Goal: Task Accomplishment & Management: Complete application form

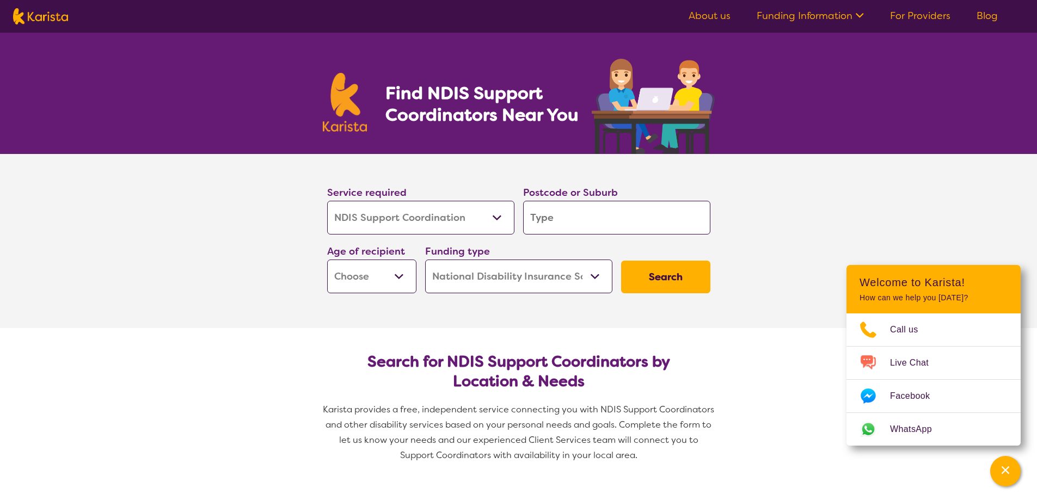
select select "NDIS Support Coordination"
select select "NDIS"
select select "NDIS Support Coordination"
select select "NDIS"
click at [565, 215] on input "search" at bounding box center [616, 218] width 187 height 34
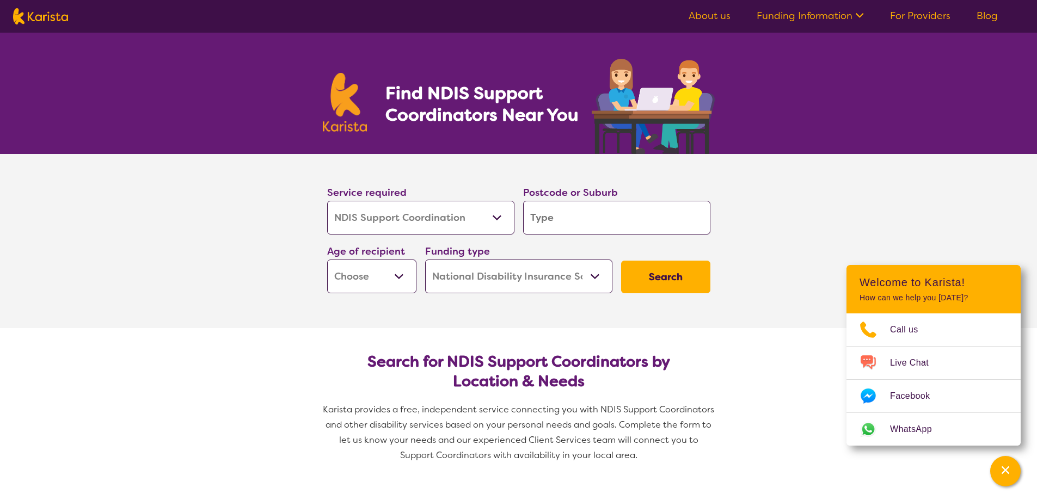
type input "a"
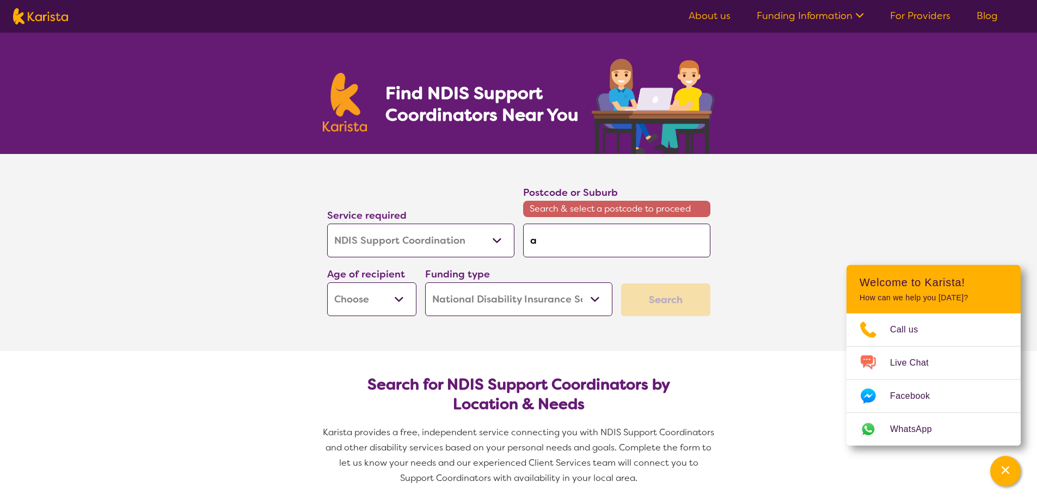
type input "av"
type input "ave"
type input "avel"
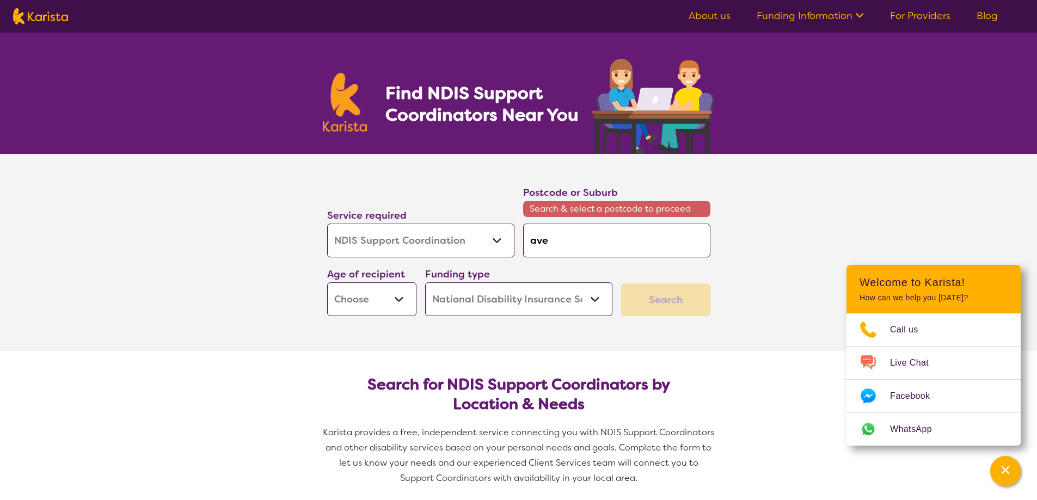
type input "avel"
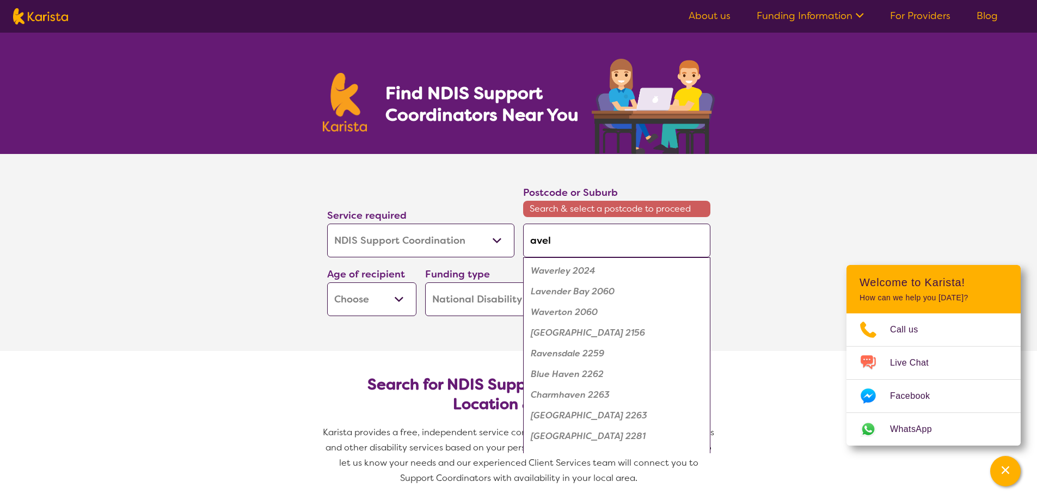
type input "avele"
type input "aveley"
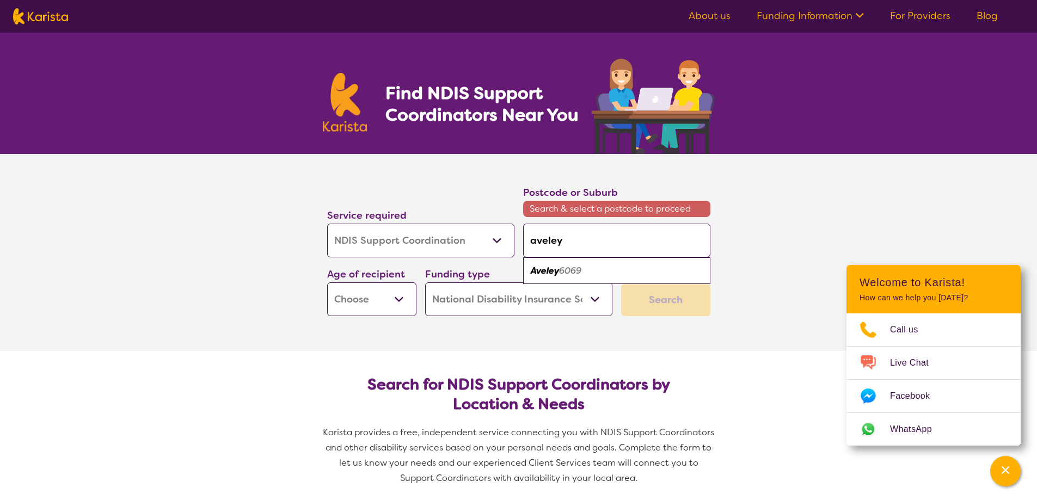
click at [587, 266] on div "Aveley 6069" at bounding box center [617, 271] width 176 height 21
type input "6069"
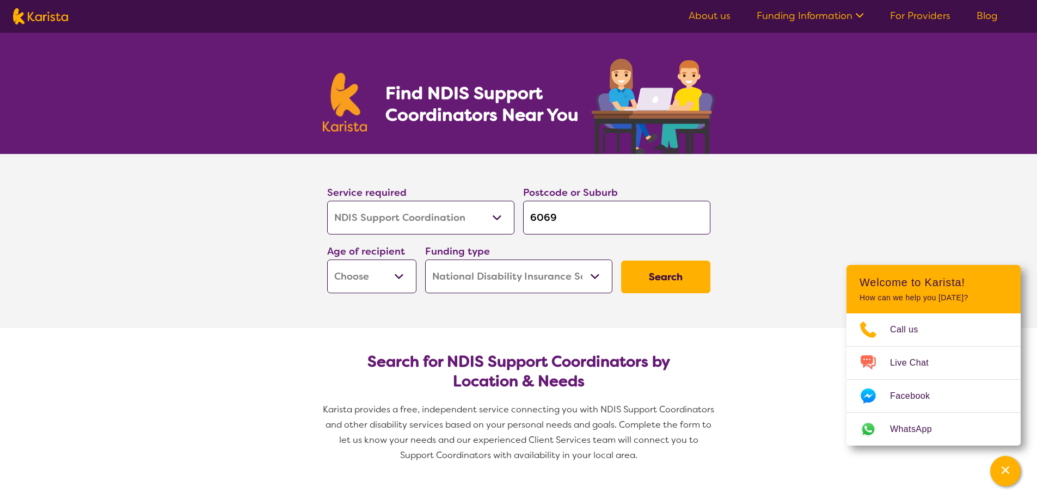
click at [401, 273] on select "Early Childhood - 0 to 9 Child - 10 to 11 Adolescent - 12 to 17 Adult - 18 to 6…" at bounding box center [371, 277] width 89 height 34
select select "EC"
click at [327, 260] on select "Early Childhood - 0 to 9 Child - 10 to 11 Adolescent - 12 to 17 Adult - 18 to 6…" at bounding box center [371, 277] width 89 height 34
select select "EC"
click at [643, 277] on button "Search" at bounding box center [665, 277] width 89 height 33
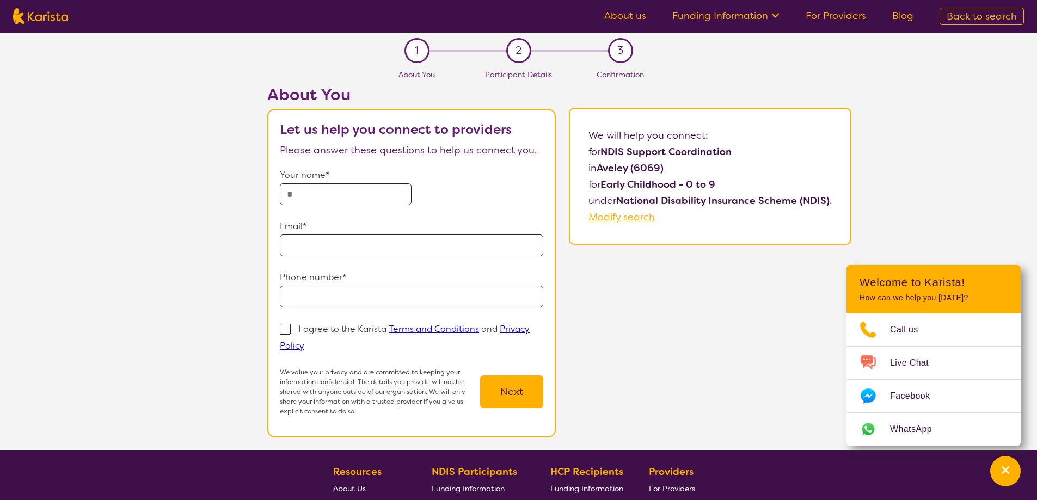
click at [774, 14] on icon at bounding box center [775, 15] width 8 height 5
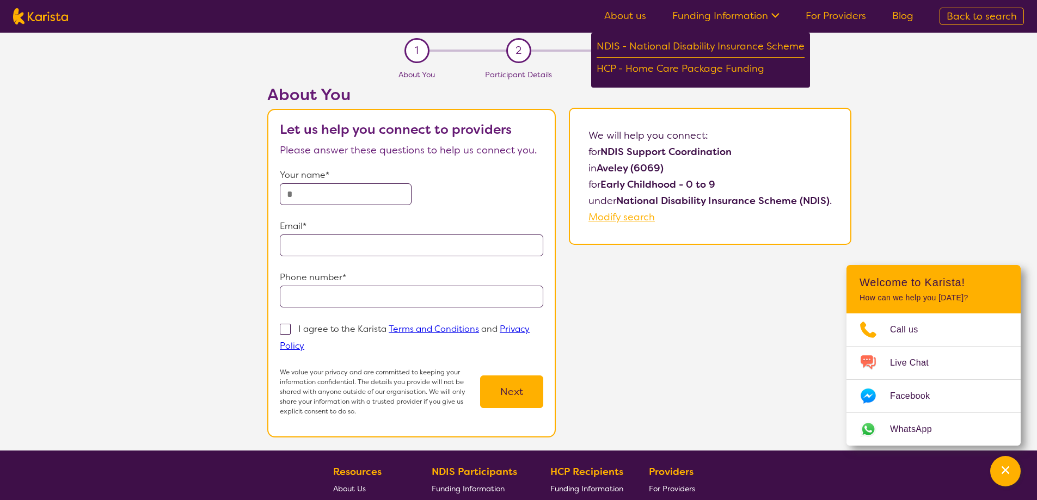
click at [865, 14] on link "For Providers" at bounding box center [836, 15] width 60 height 13
select select "NDIS Support Coordination"
select select "EC"
select select "NDIS"
select select "NDIS Support Coordination"
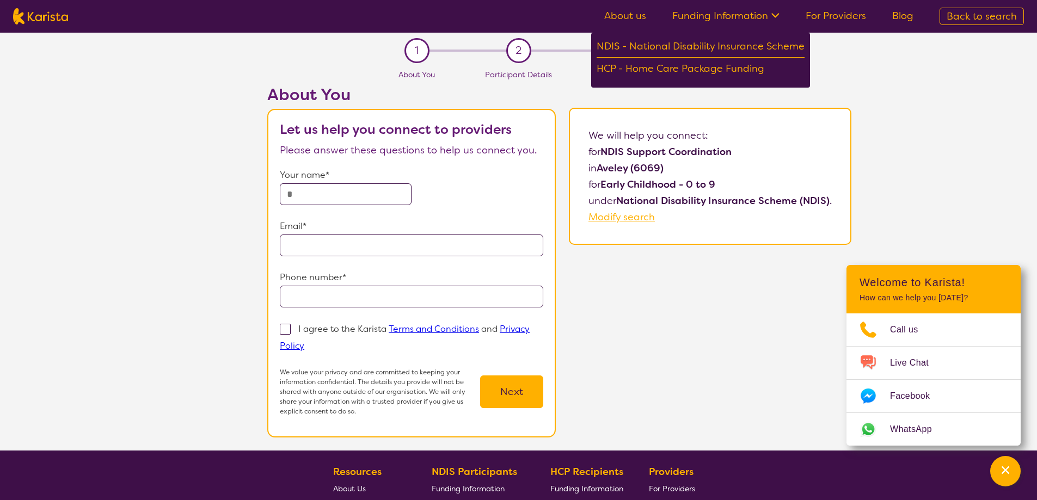
select select "EC"
select select "NDIS"
